Goal: Find specific page/section: Find specific page/section

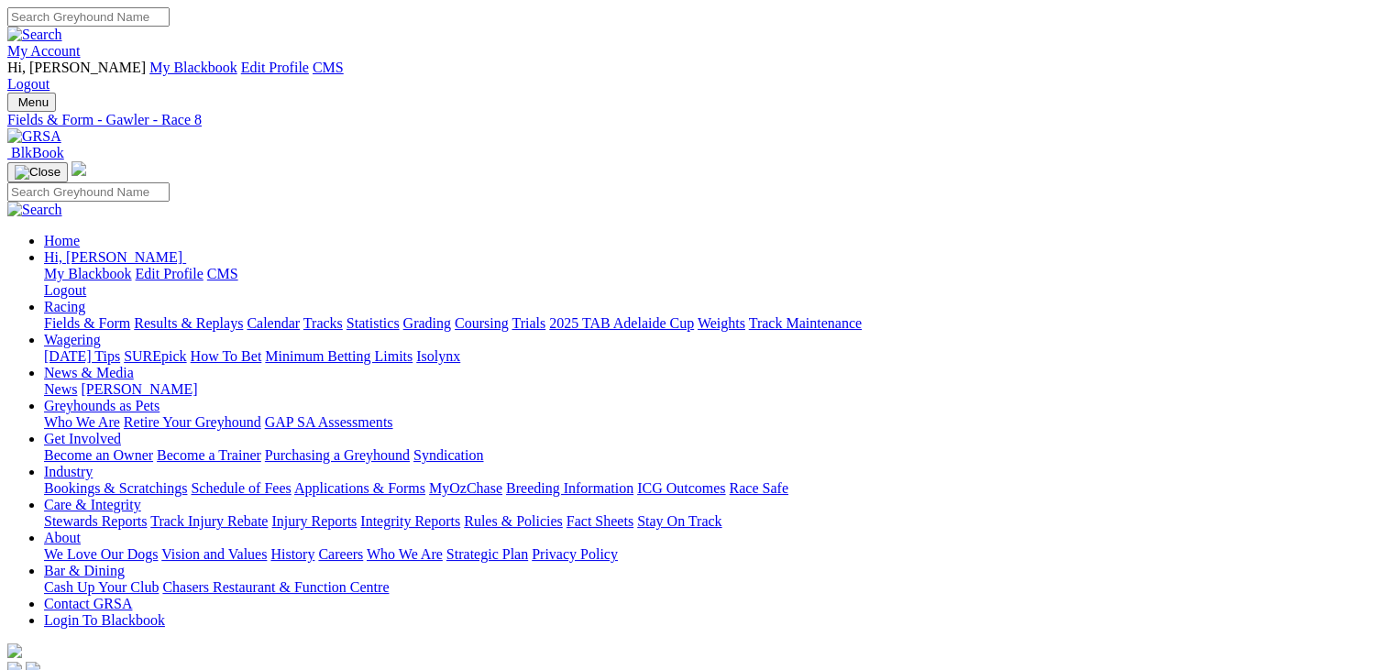
click at [170, 18] on input "Search" at bounding box center [88, 16] width 162 height 19
type input "VALPO"
click at [170, 23] on input "Search" at bounding box center [88, 16] width 162 height 19
